Goal: Information Seeking & Learning: Understand process/instructions

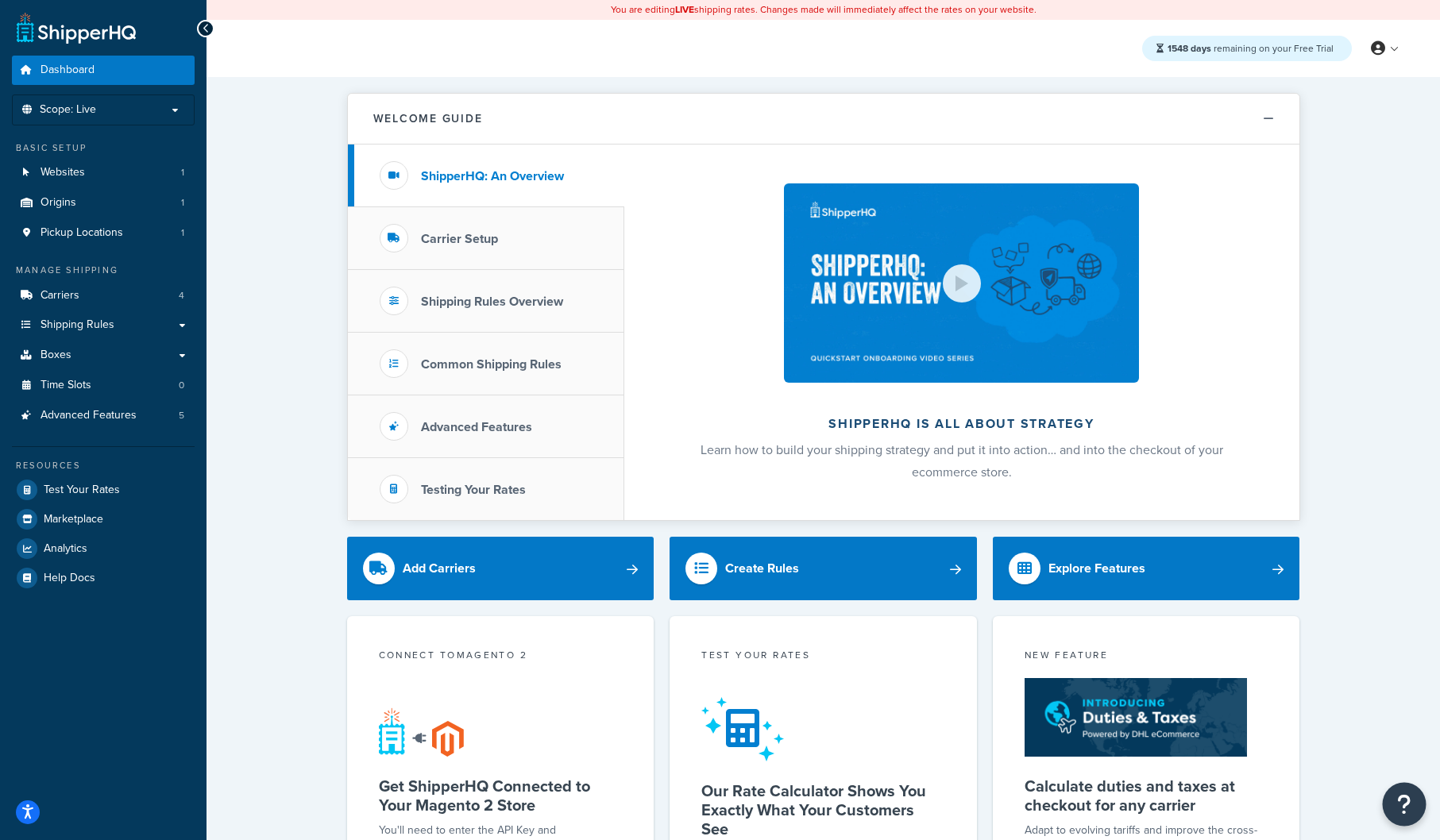
click at [1406, 793] on icon "Open Resource Center" at bounding box center [1405, 804] width 15 height 22
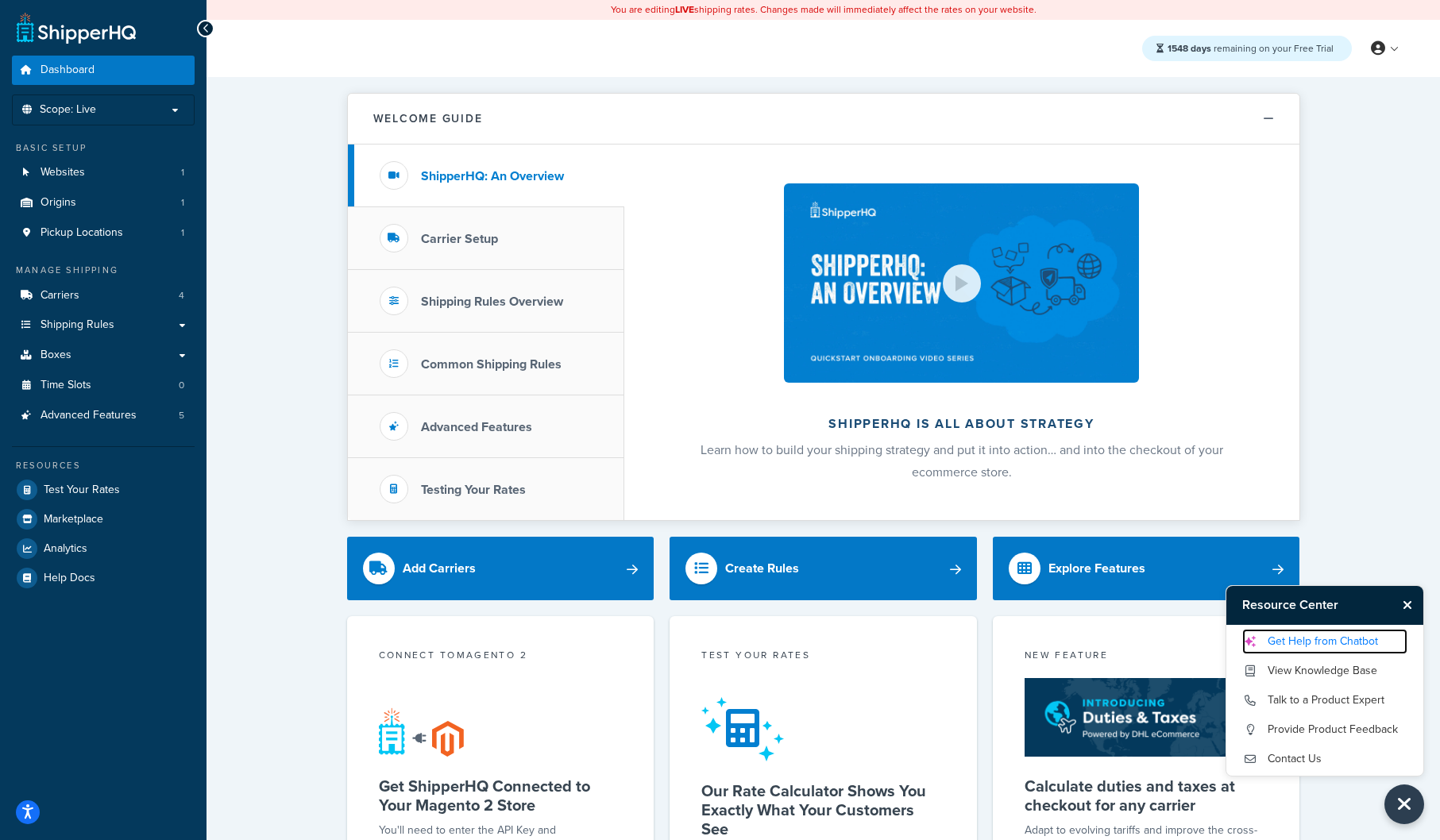
click at [1296, 639] on link "Get Help from Chatbot" at bounding box center [1325, 641] width 165 height 25
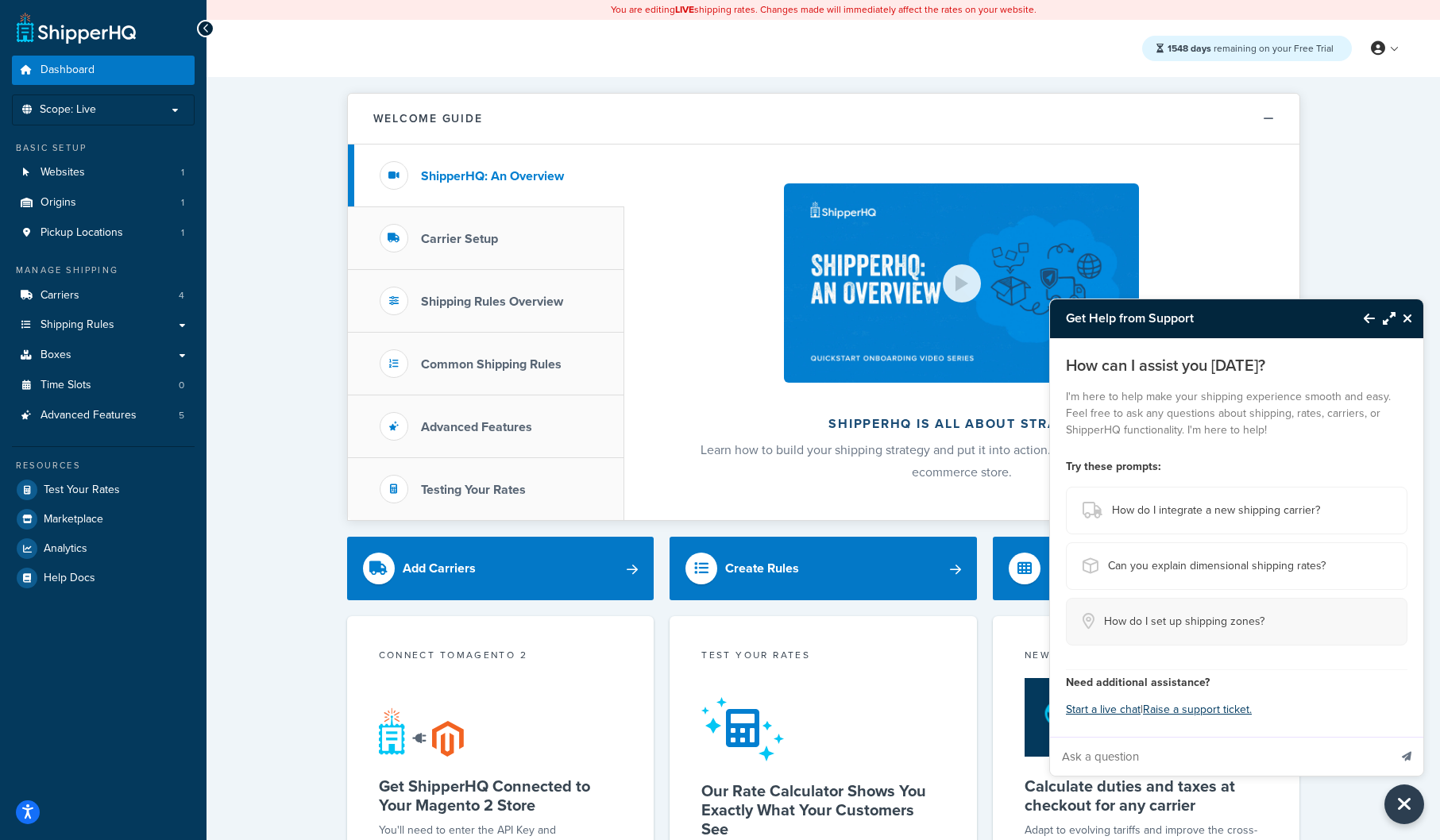
click at [1129, 622] on span "How do I set up shipping zones?" at bounding box center [1184, 621] width 160 height 22
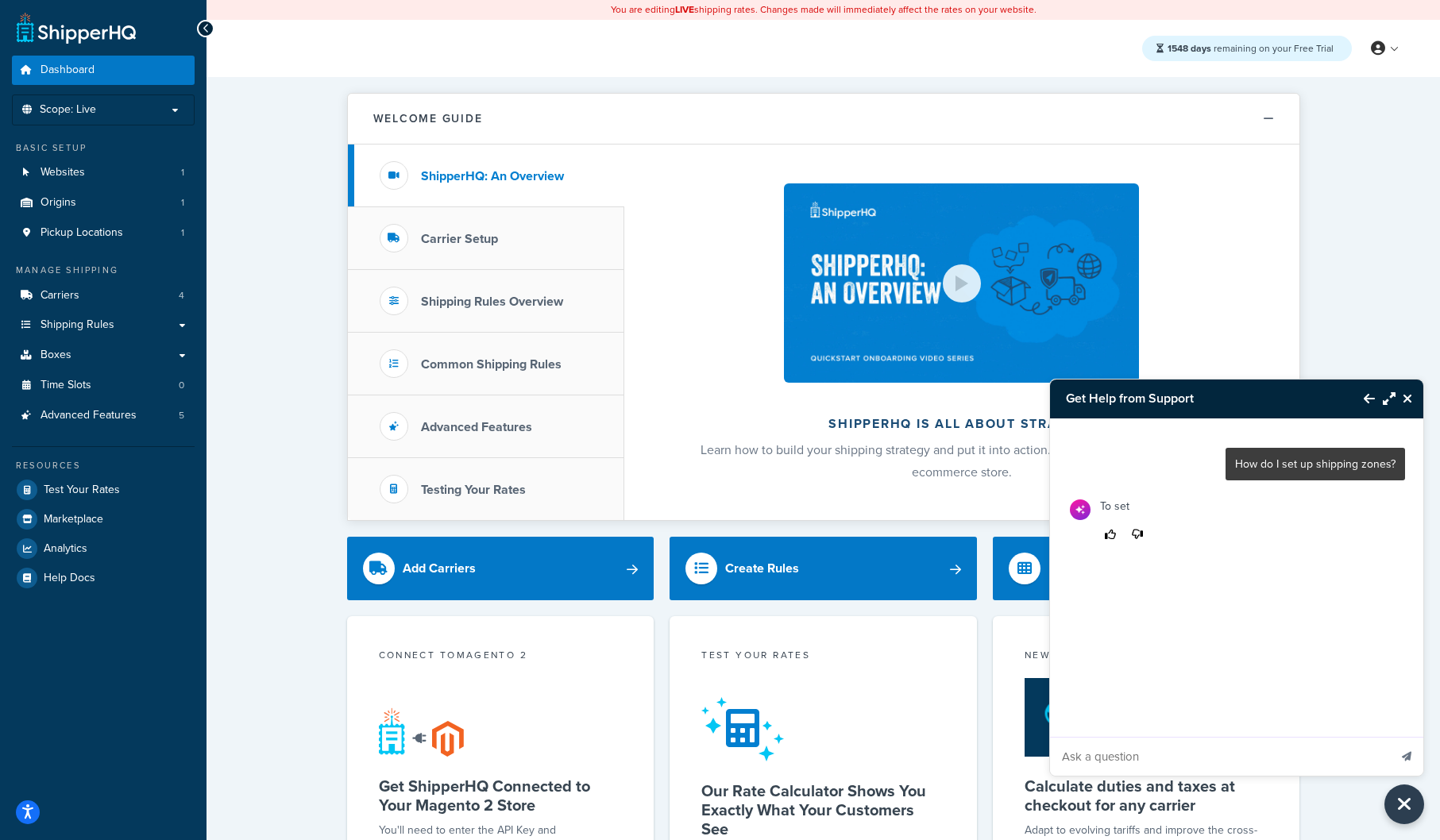
click at [1292, 476] on div "How do I set up shipping zones?" at bounding box center [1316, 464] width 180 height 33
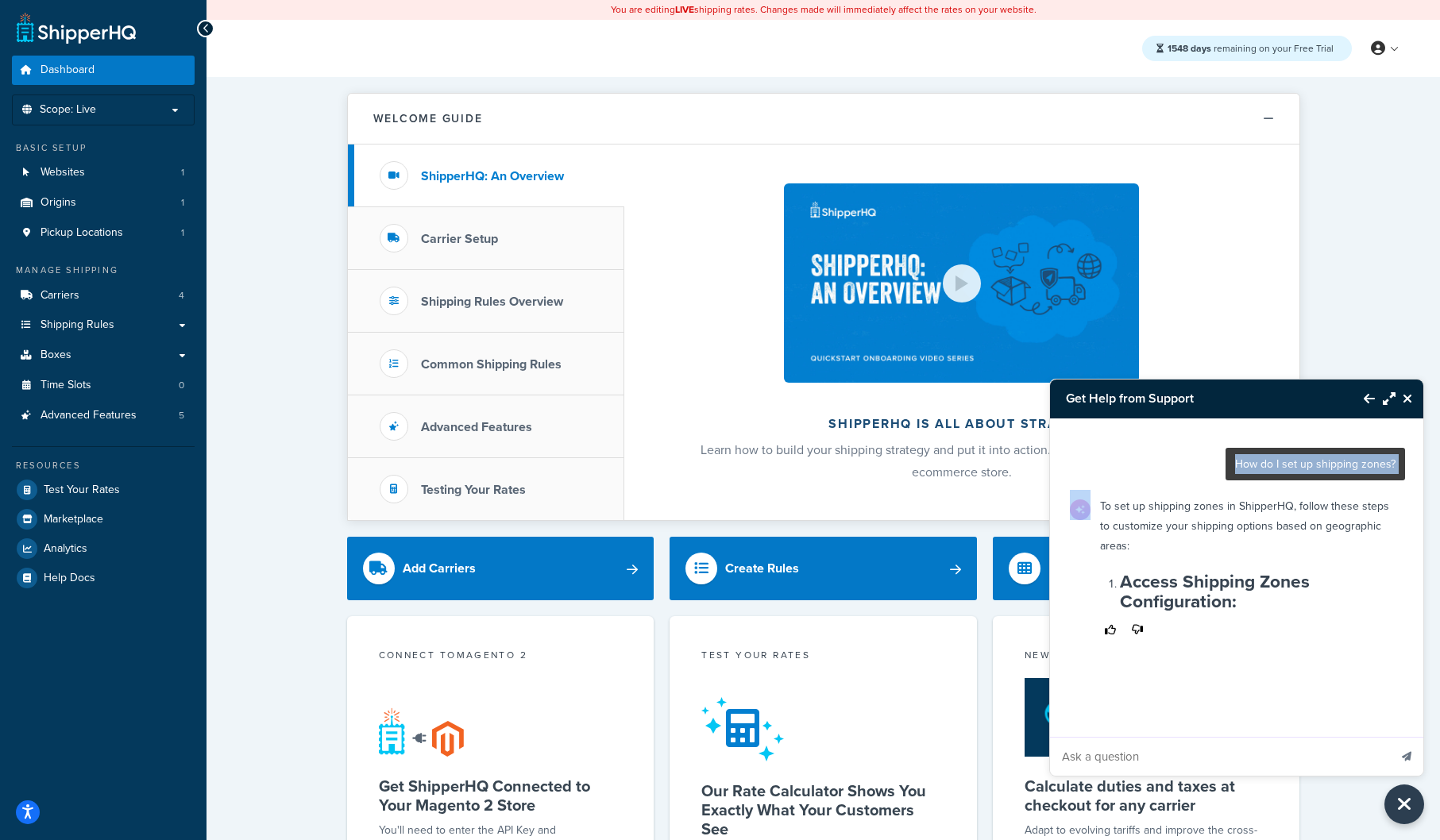
copy p "How do I set up shipping zones?"
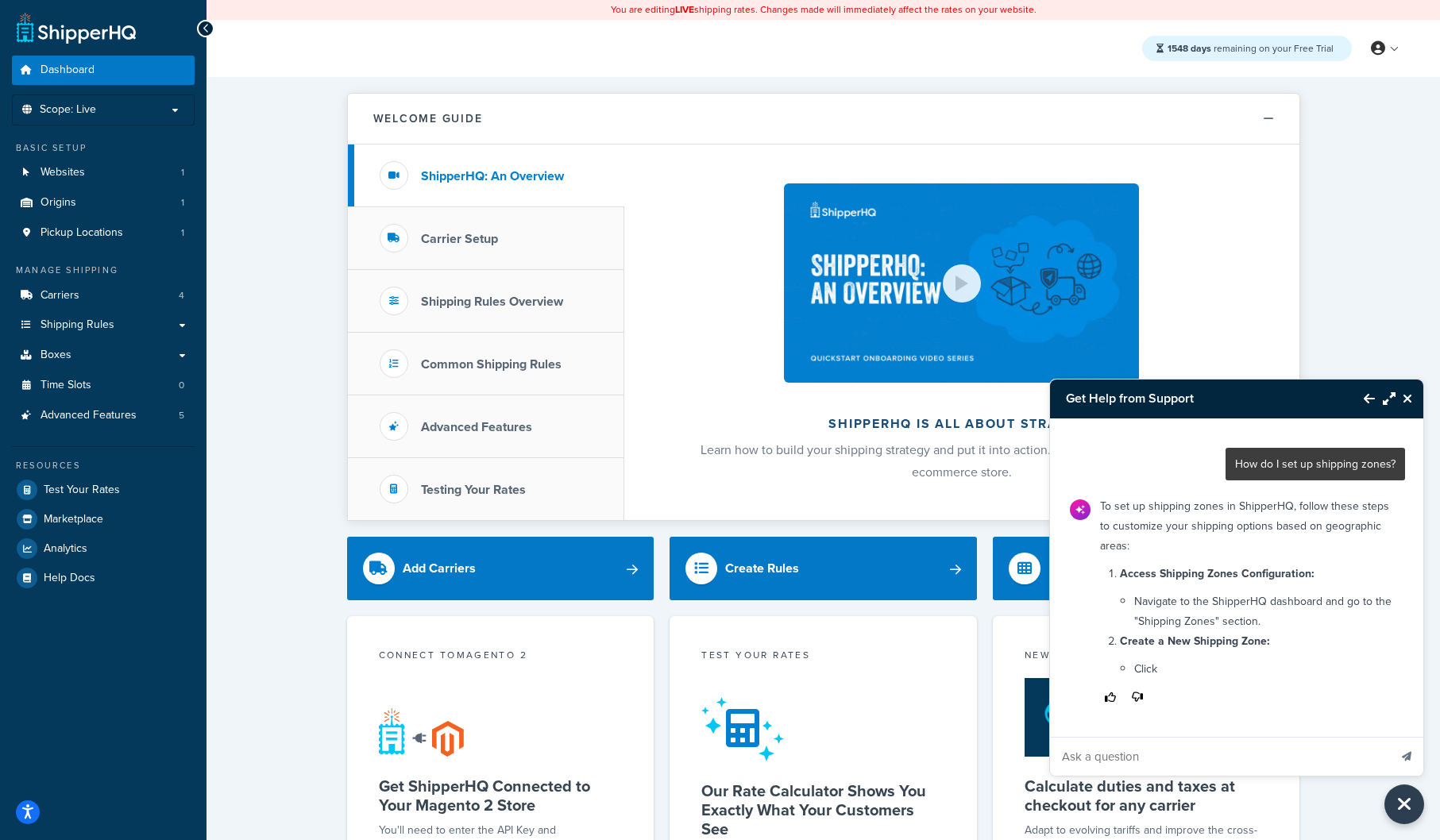
click at [1289, 510] on p "To set up shipping zones in ShipperHQ, follow these steps to customize your shi…" at bounding box center [1248, 525] width 296 height 60
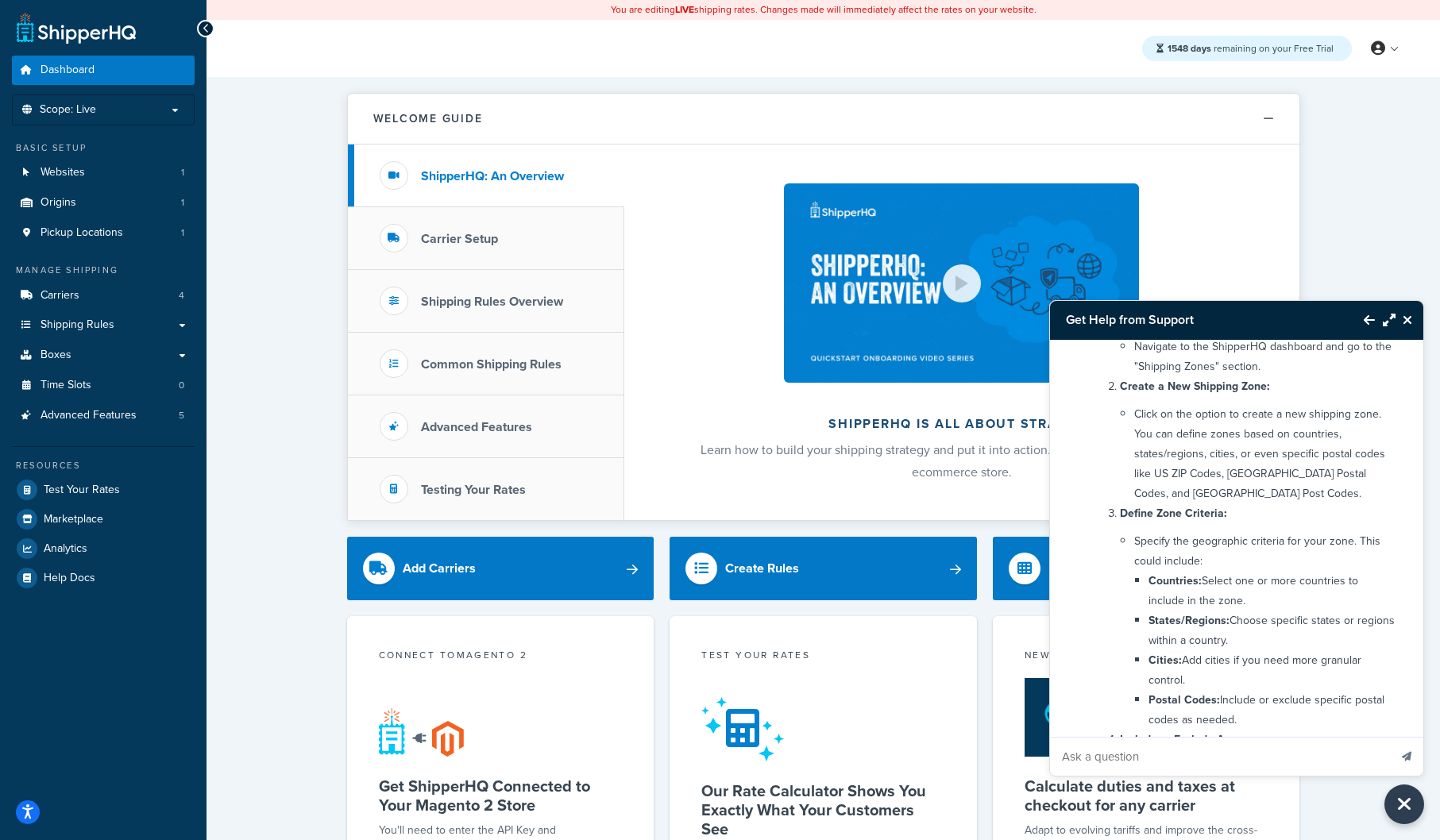
scroll to position [594, 0]
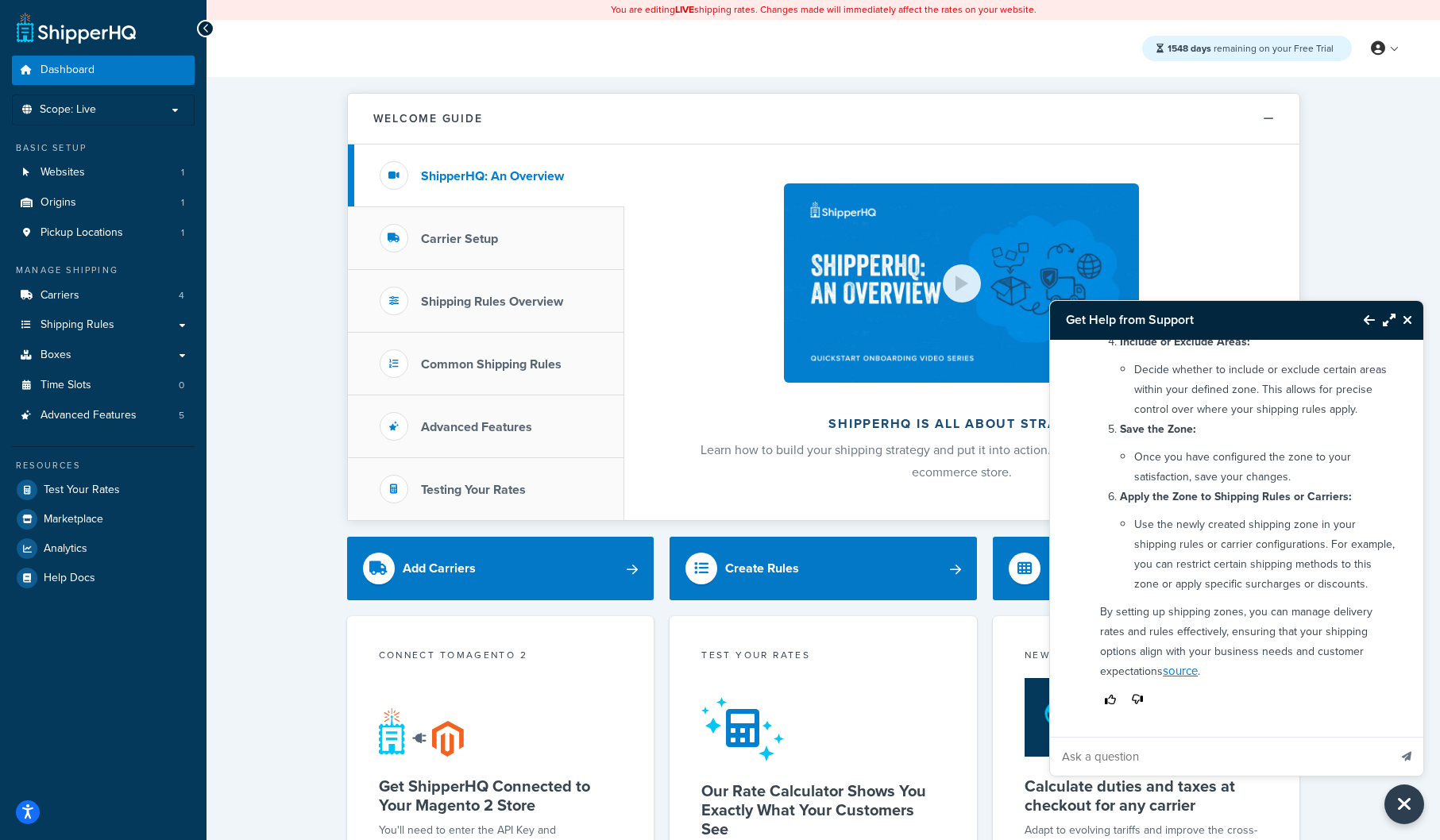
click at [1106, 699] on icon "Thumbs up" at bounding box center [1111, 700] width 11 height 11
